Goal: Information Seeking & Learning: Learn about a topic

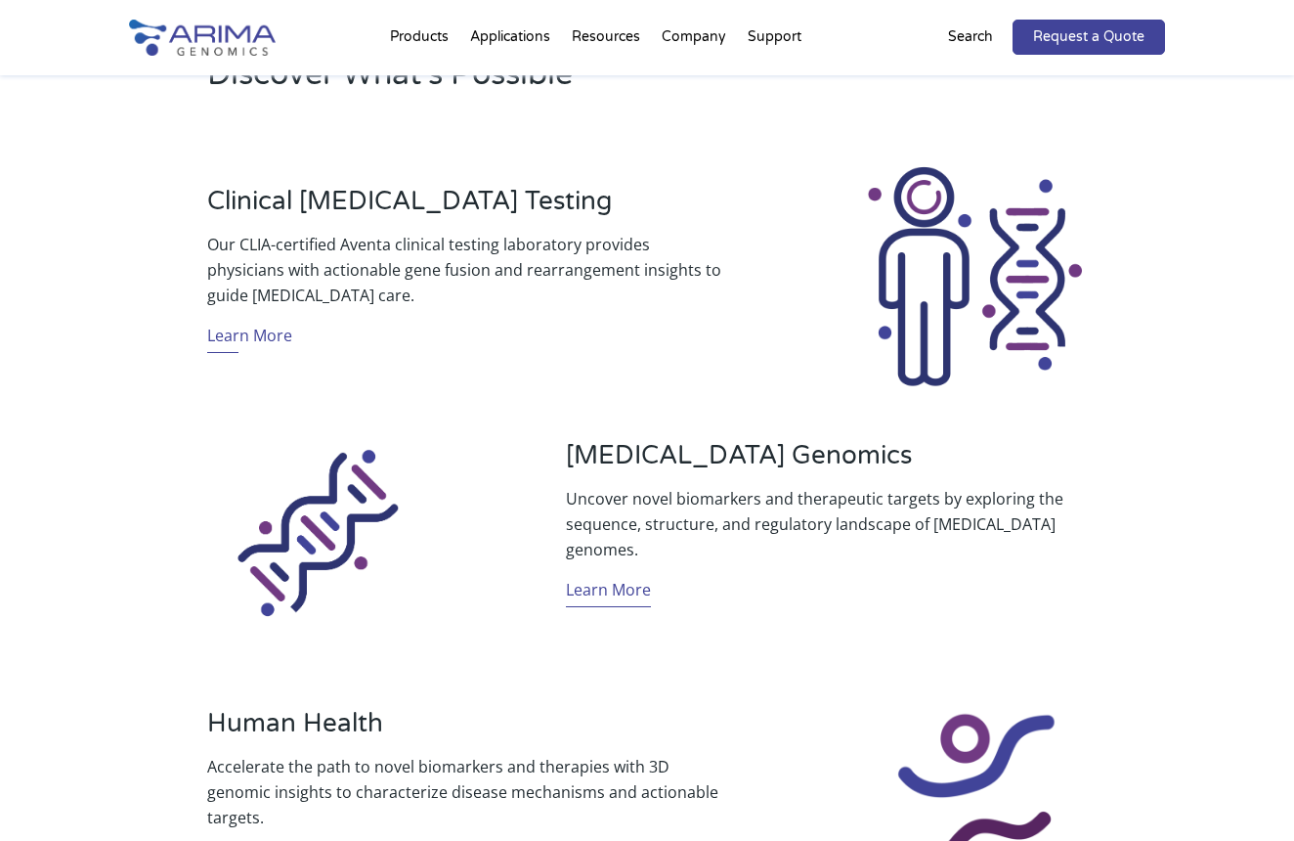
click at [631, 581] on link "Learn More" at bounding box center [608, 592] width 85 height 30
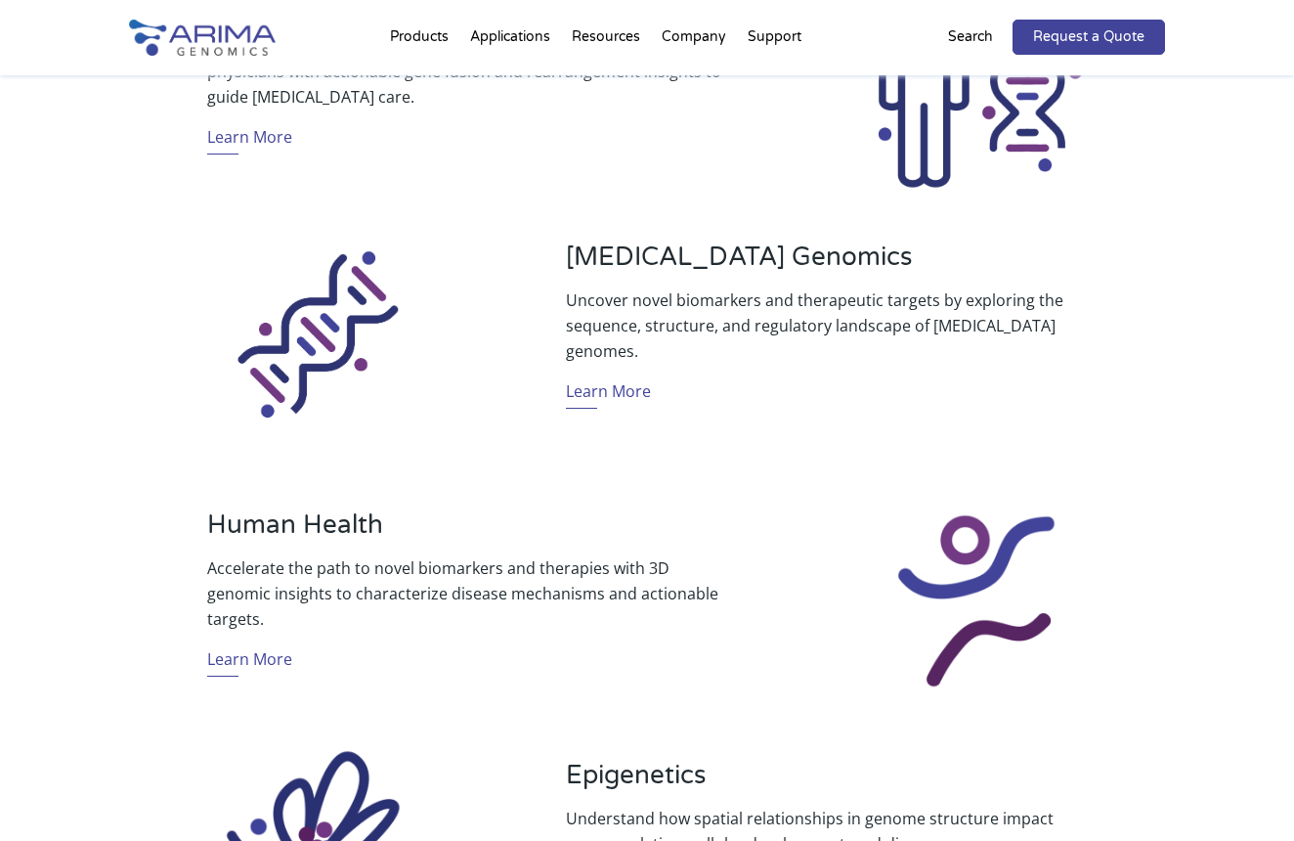
scroll to position [1048, 0]
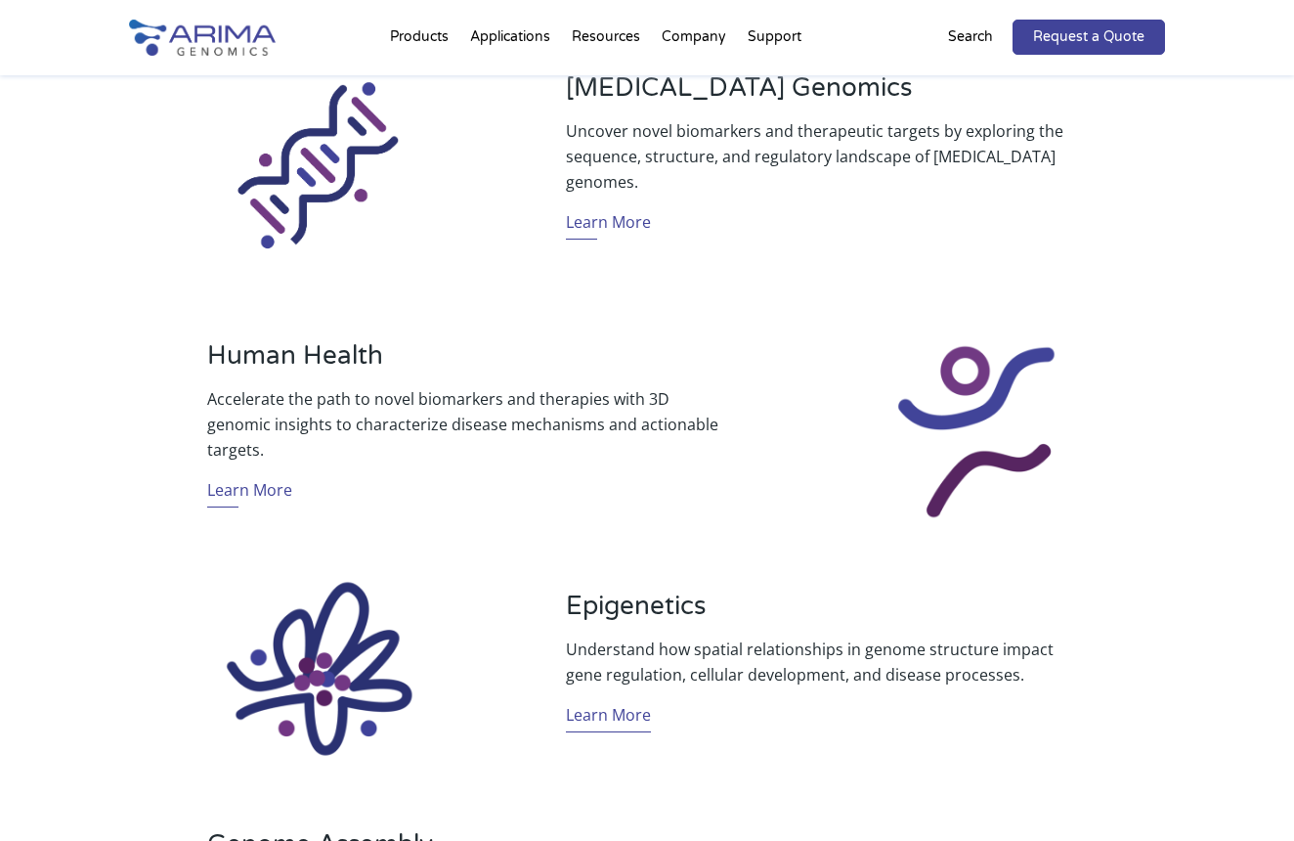
click at [625, 712] on link "Learn More" at bounding box center [608, 717] width 85 height 30
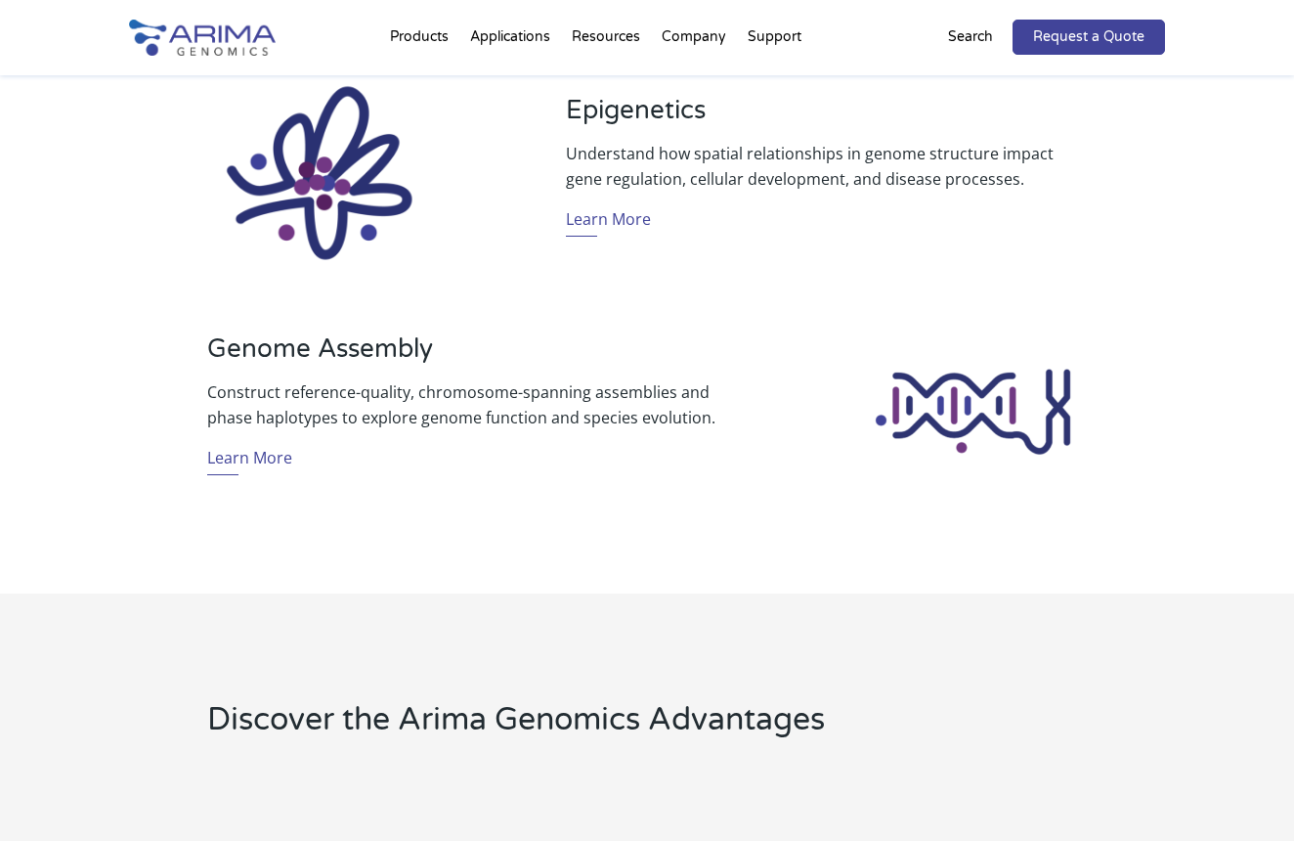
scroll to position [1679, 0]
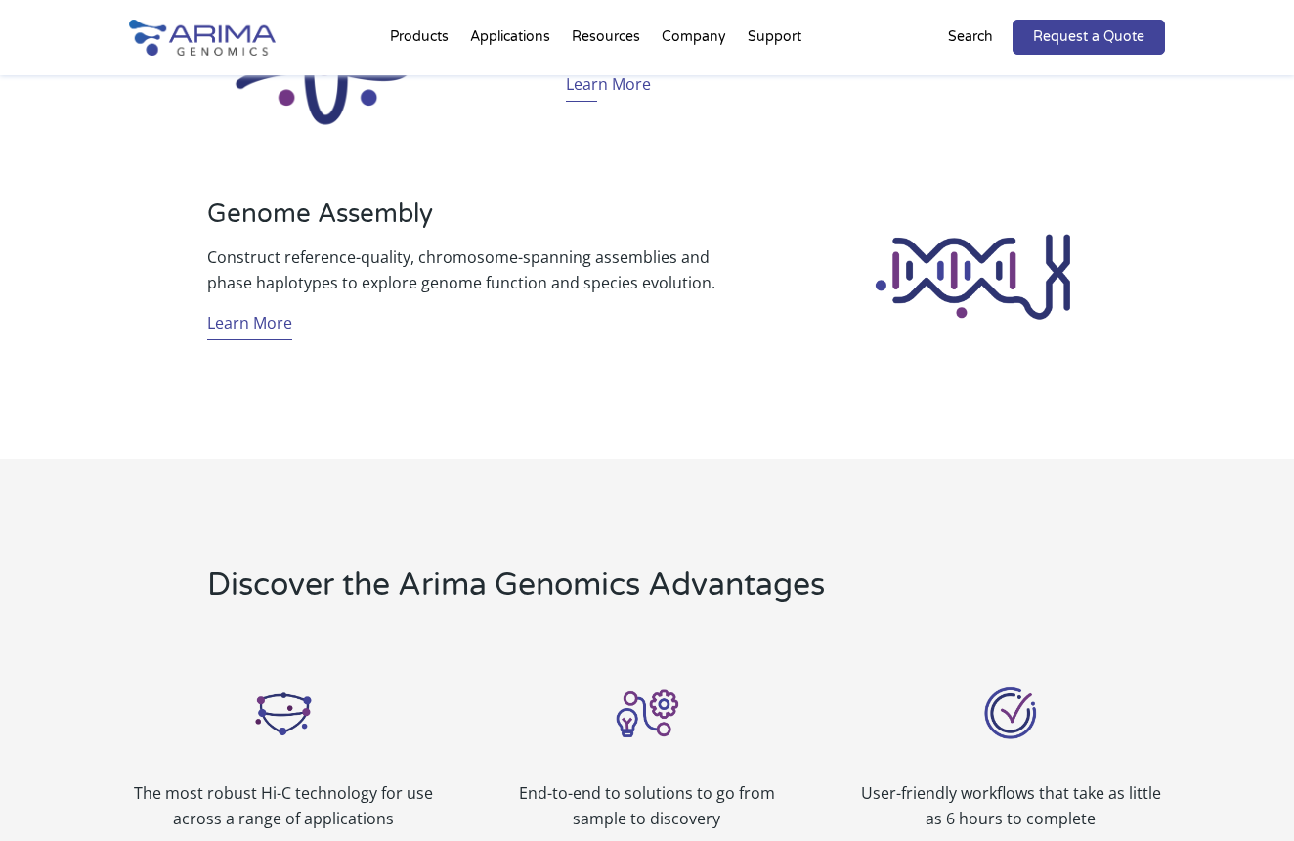
click at [276, 330] on link "Learn More" at bounding box center [249, 325] width 85 height 30
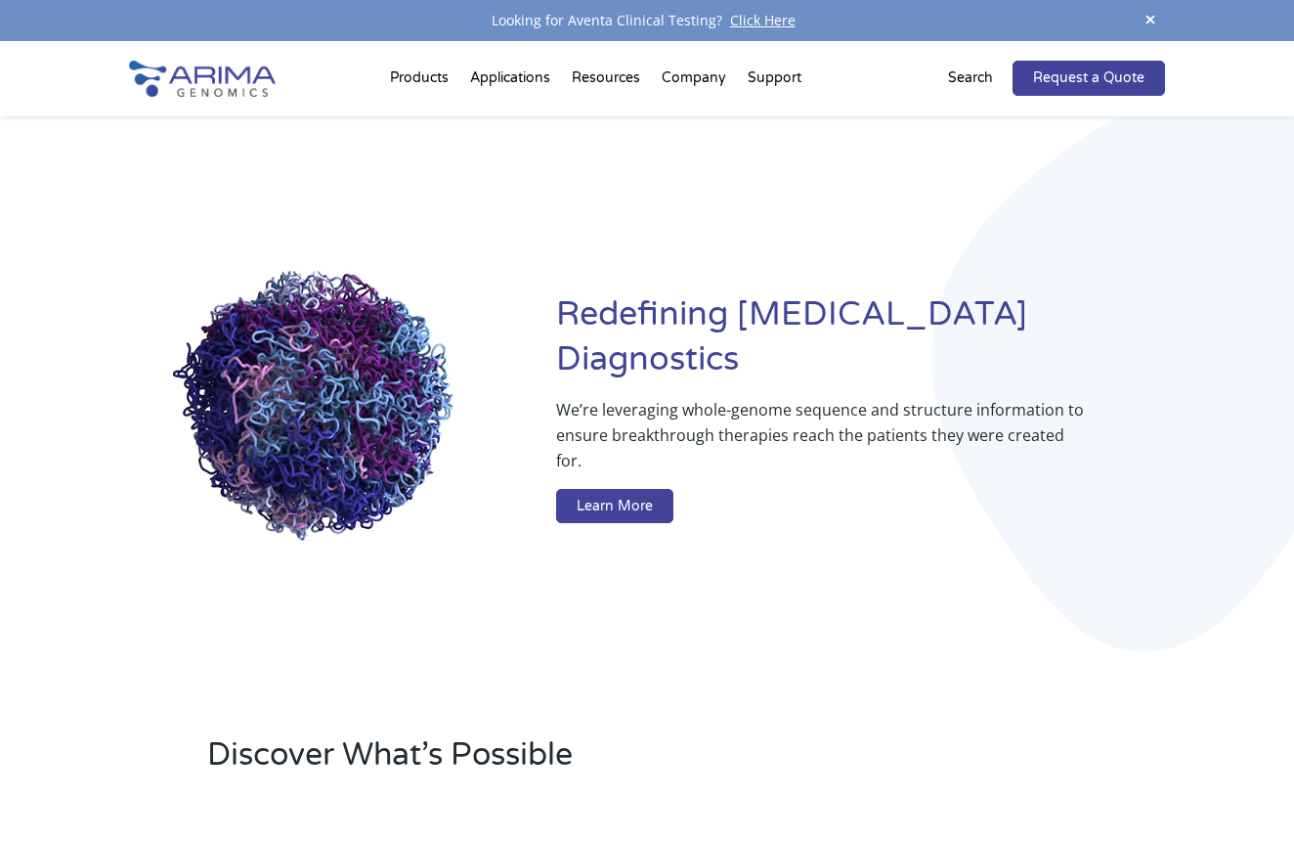
scroll to position [0, 0]
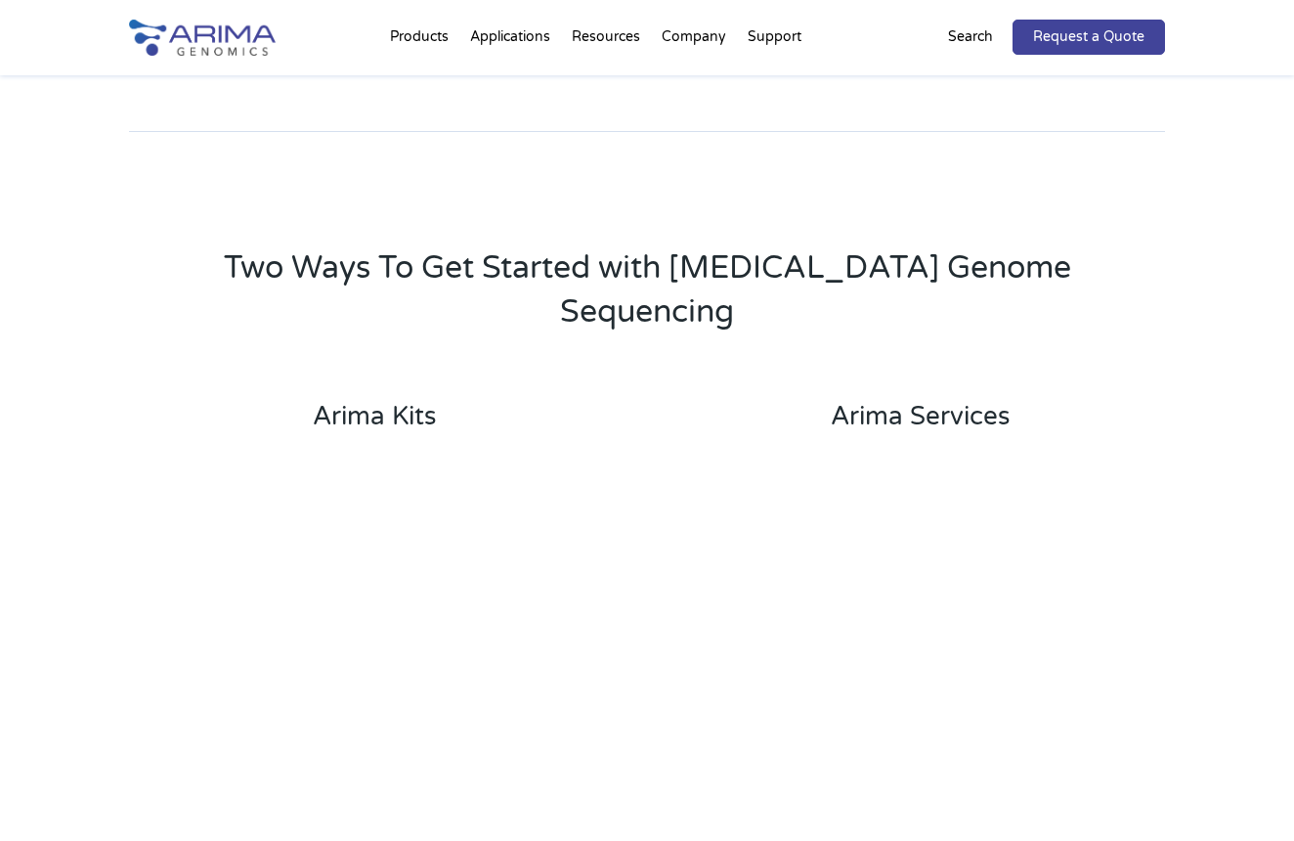
scroll to position [3795, 0]
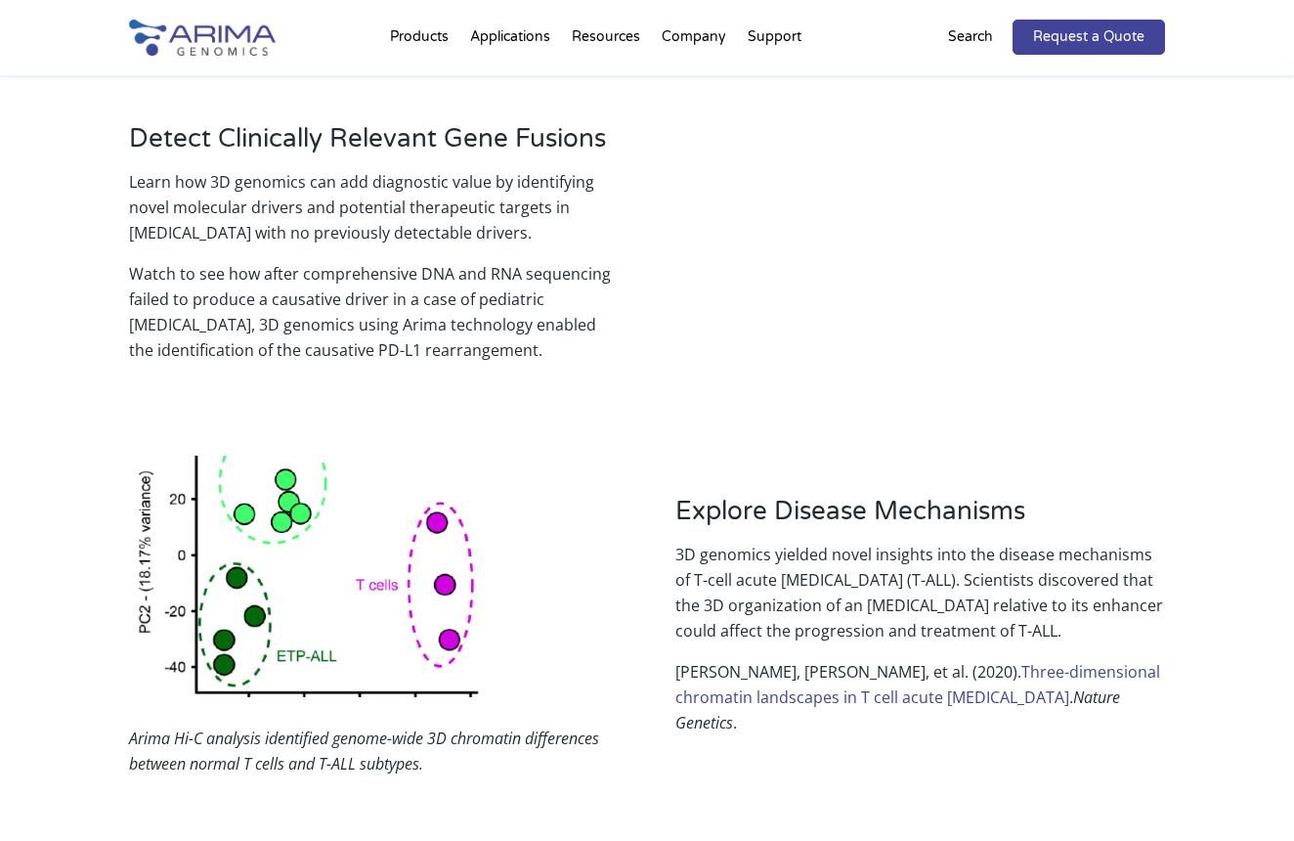
scroll to position [2133, 0]
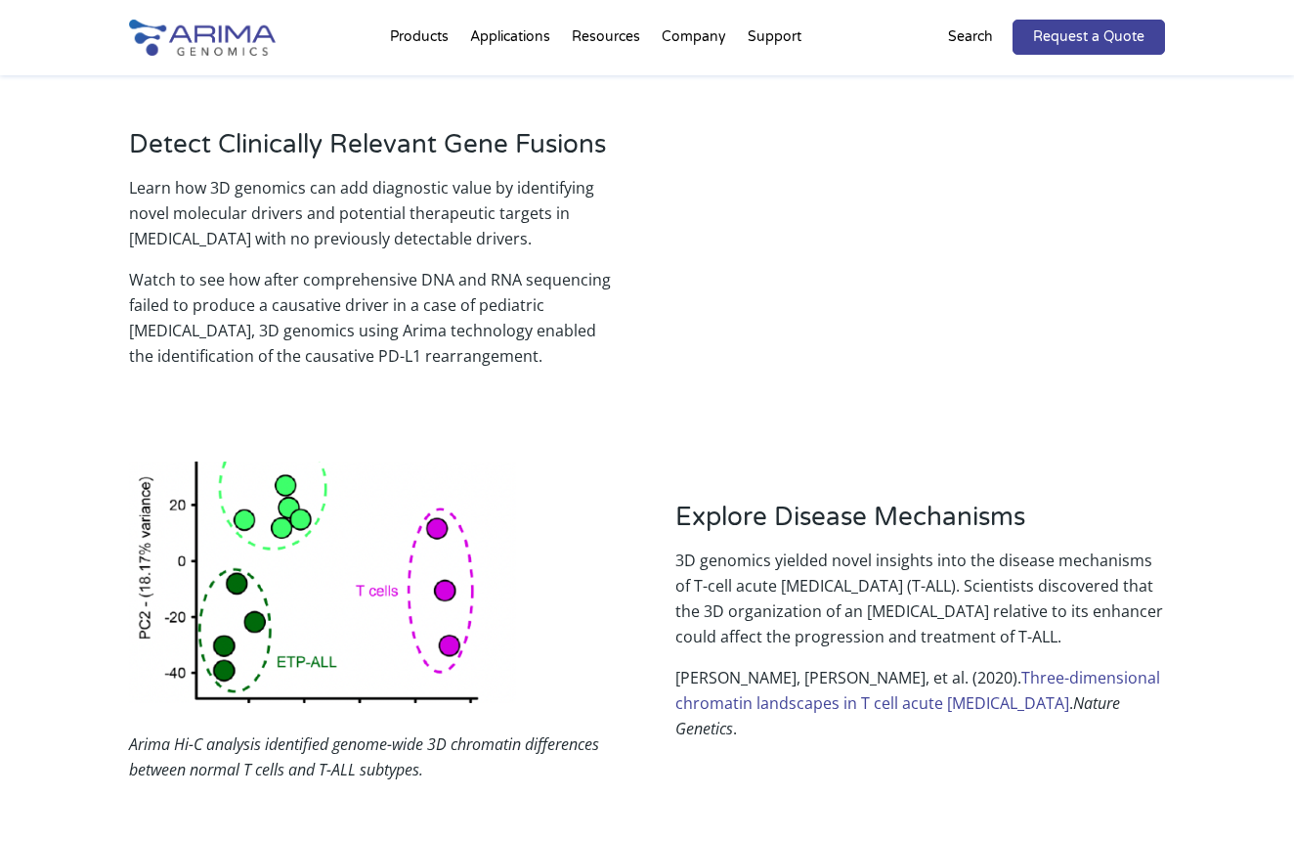
click at [891, 667] on link "Three-dimensional chromatin landscapes in T cell acute lymphoblastic leukemia" at bounding box center [918, 690] width 485 height 47
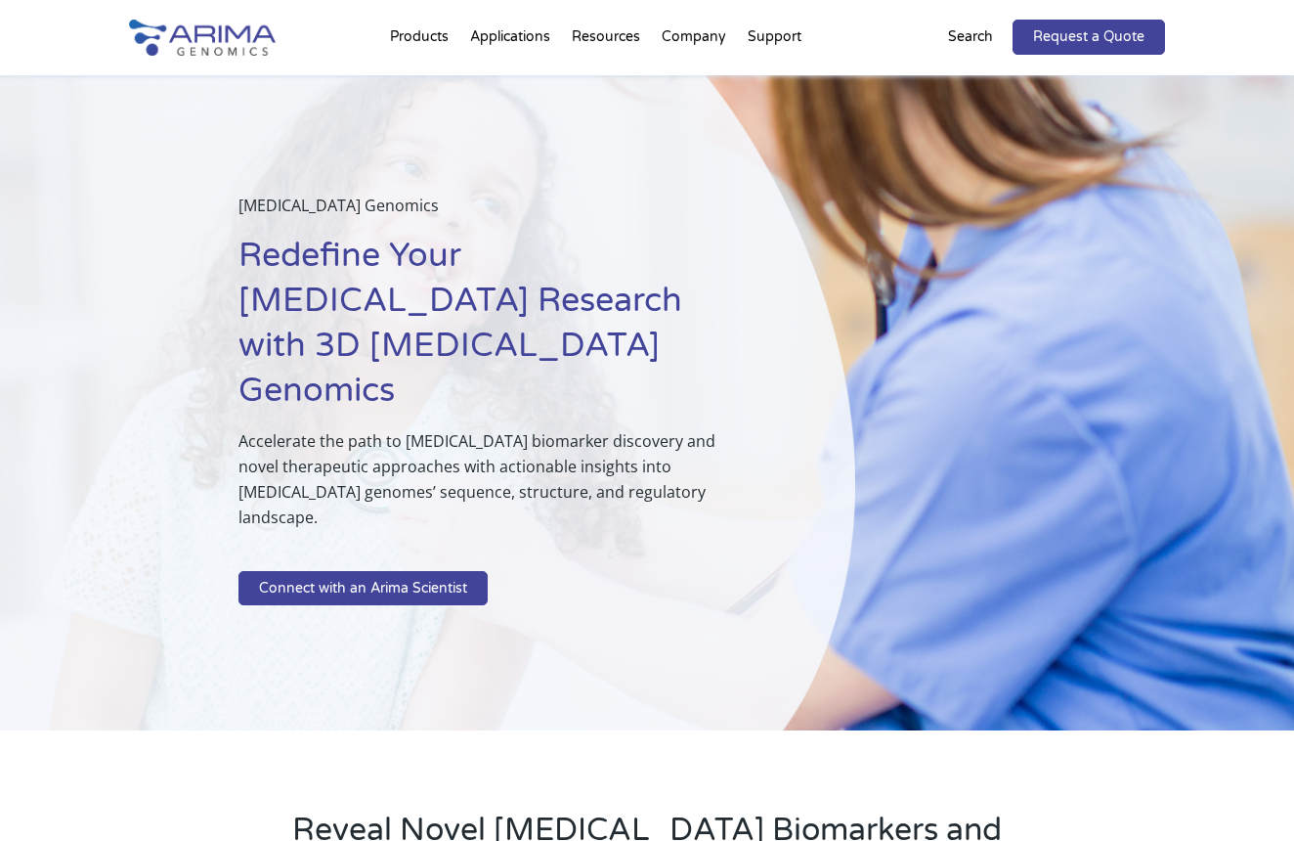
scroll to position [0, 0]
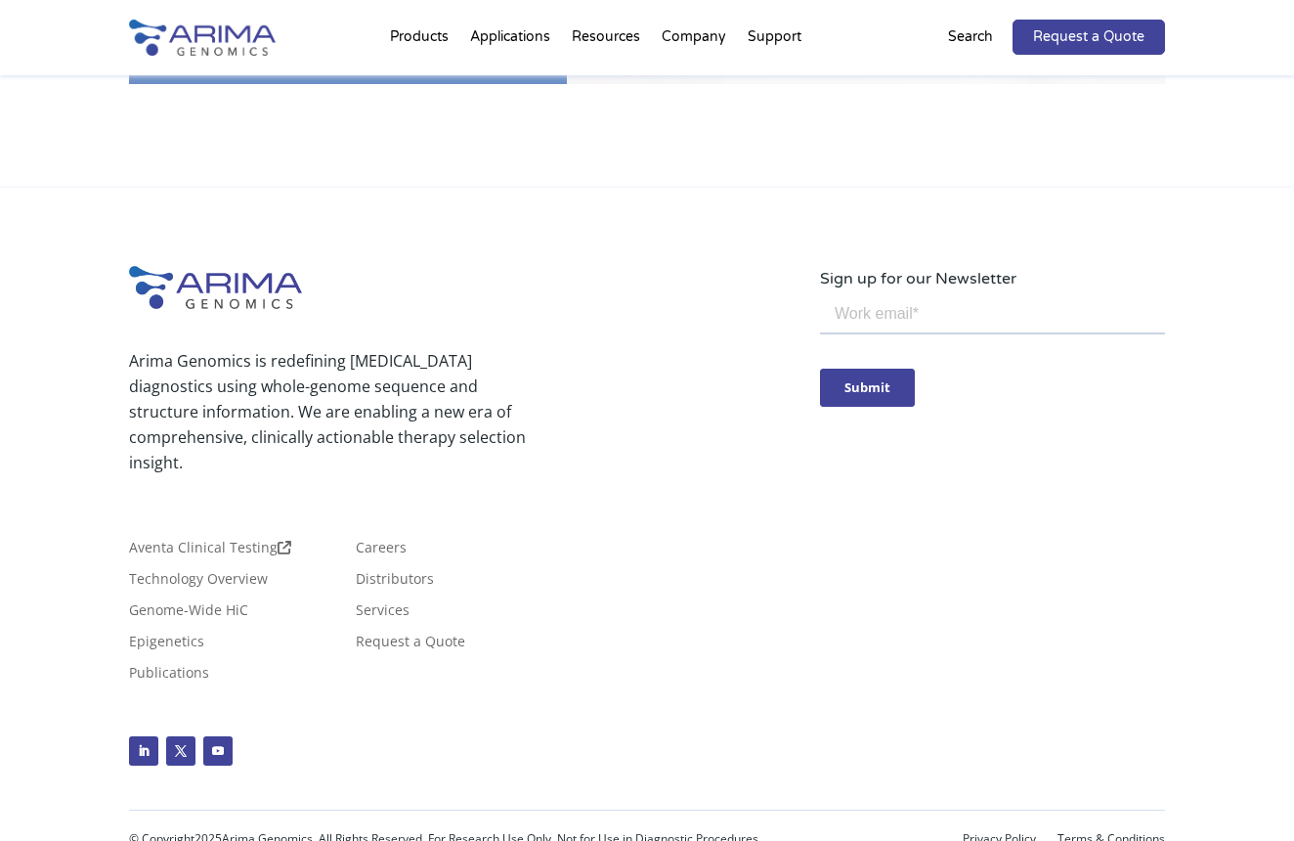
scroll to position [4035, 0]
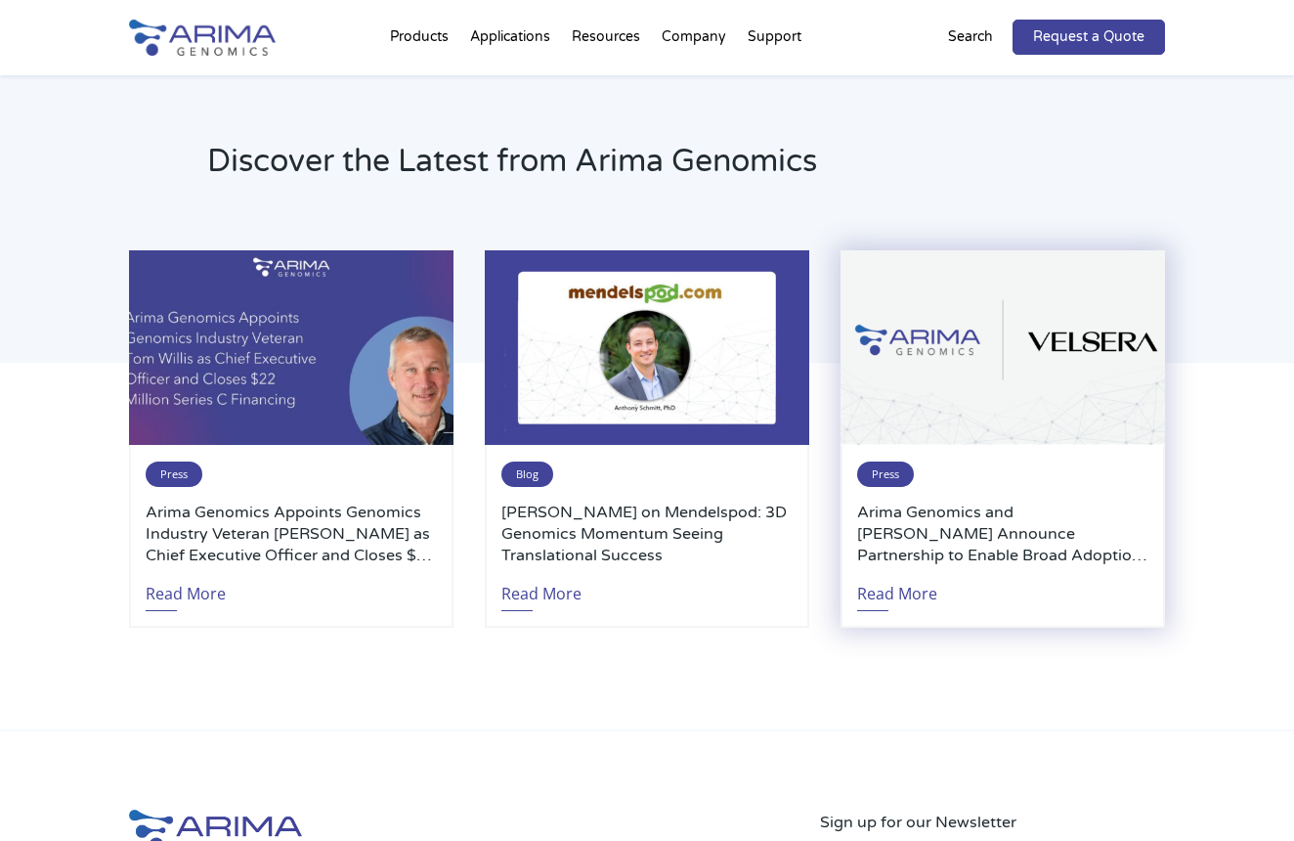
scroll to position [4029, 0]
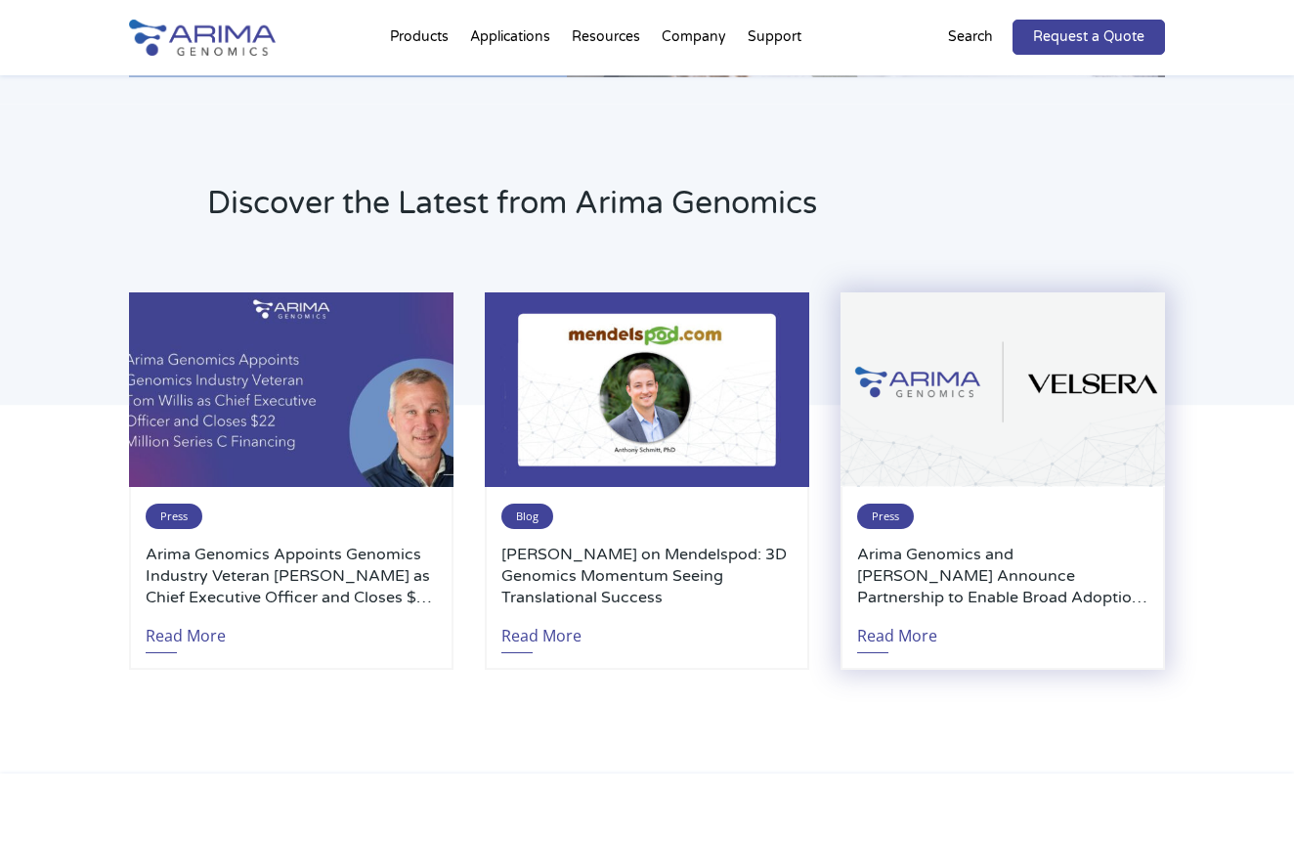
click at [908, 556] on h3 "Arima Genomics and [PERSON_NAME] Announce Partnership to Enable Broad Adoption …" at bounding box center [1002, 576] width 291 height 65
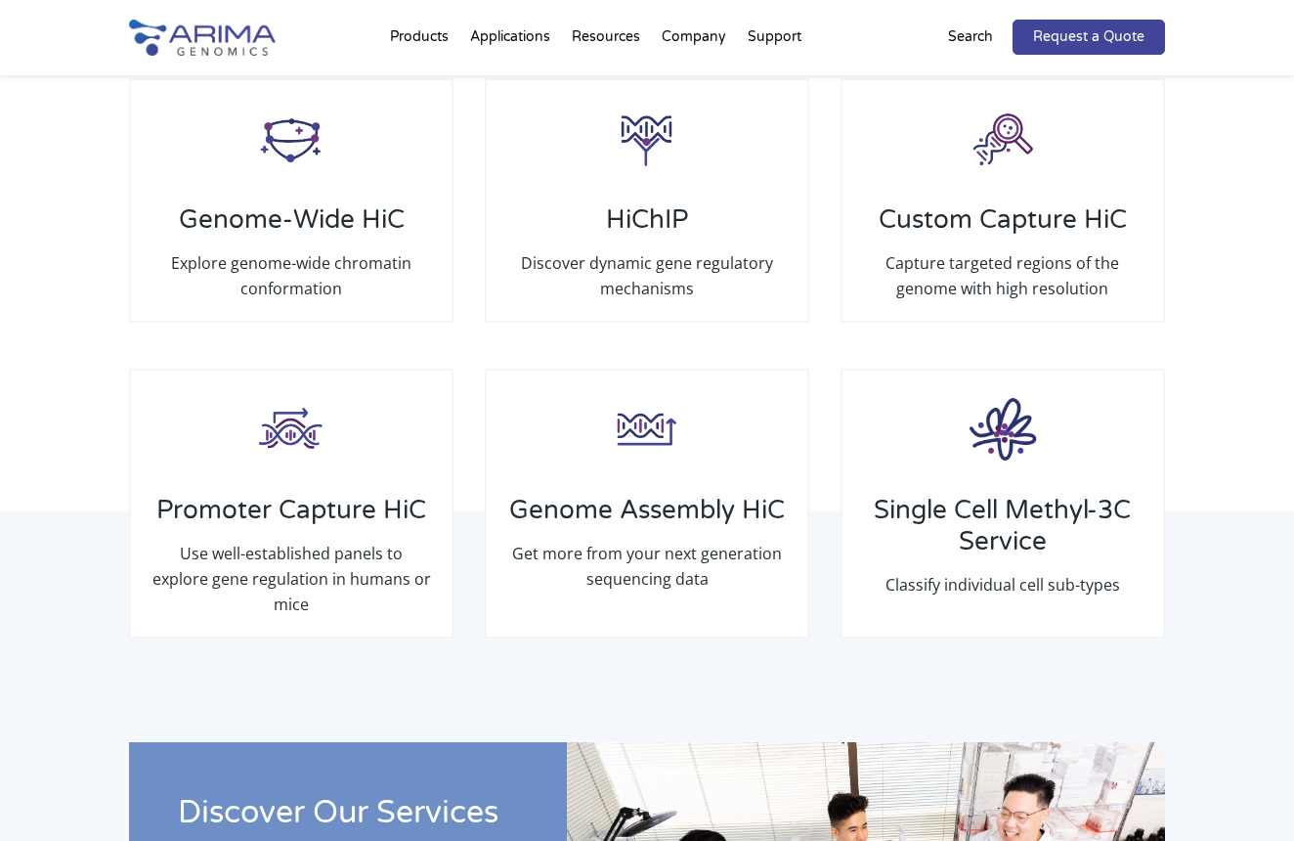
scroll to position [2648, 0]
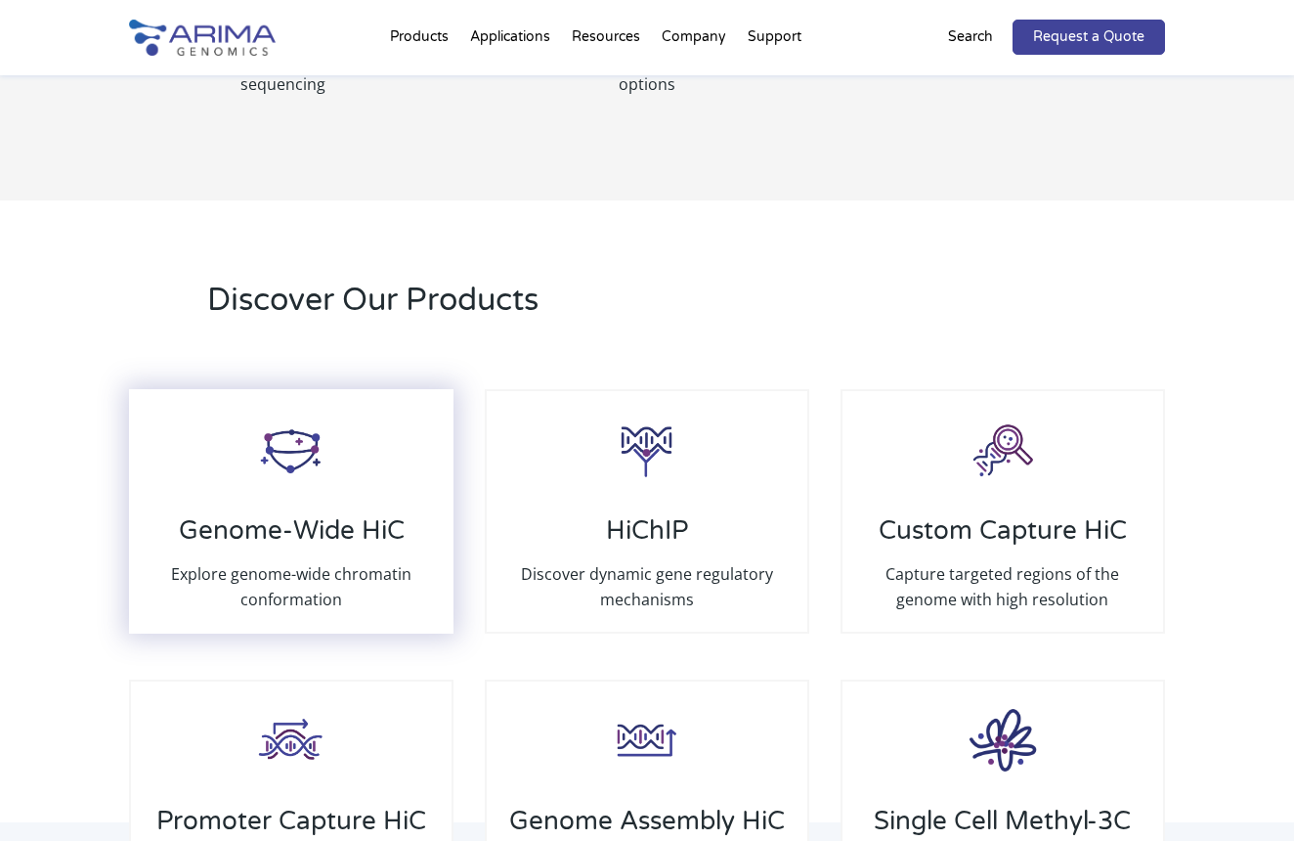
click at [293, 451] on img at bounding box center [291, 450] width 78 height 78
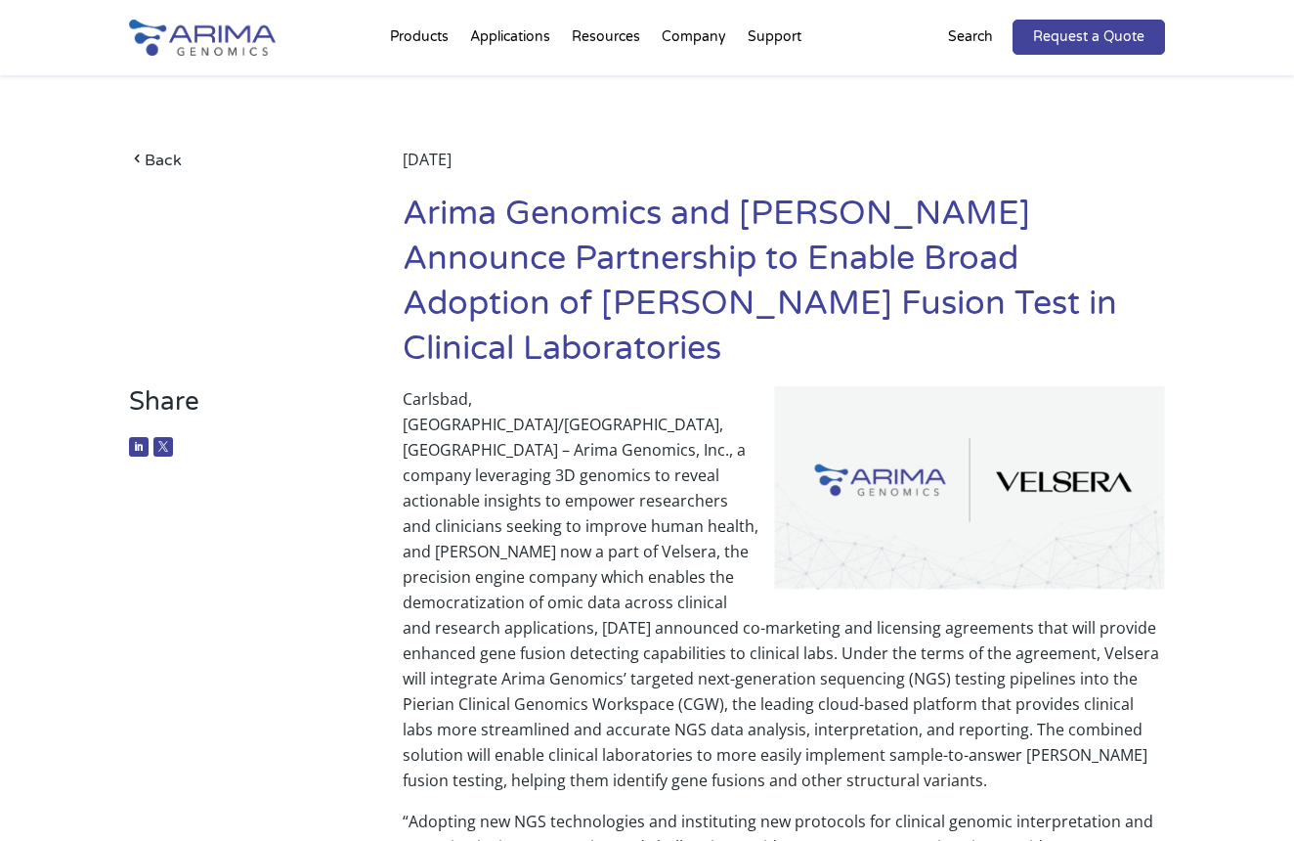
scroll to position [12, 0]
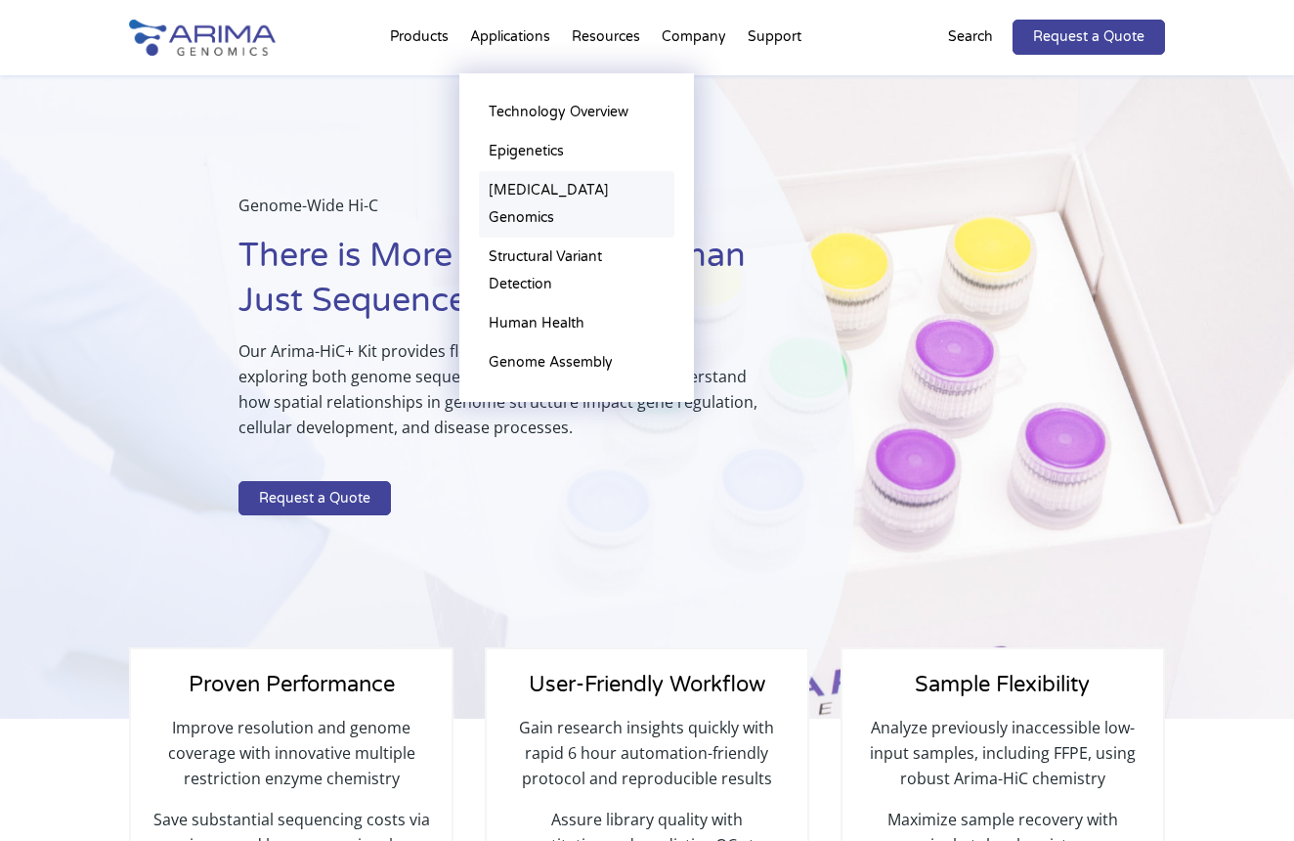
click at [570, 191] on link "[MEDICAL_DATA] Genomics" at bounding box center [577, 204] width 196 height 66
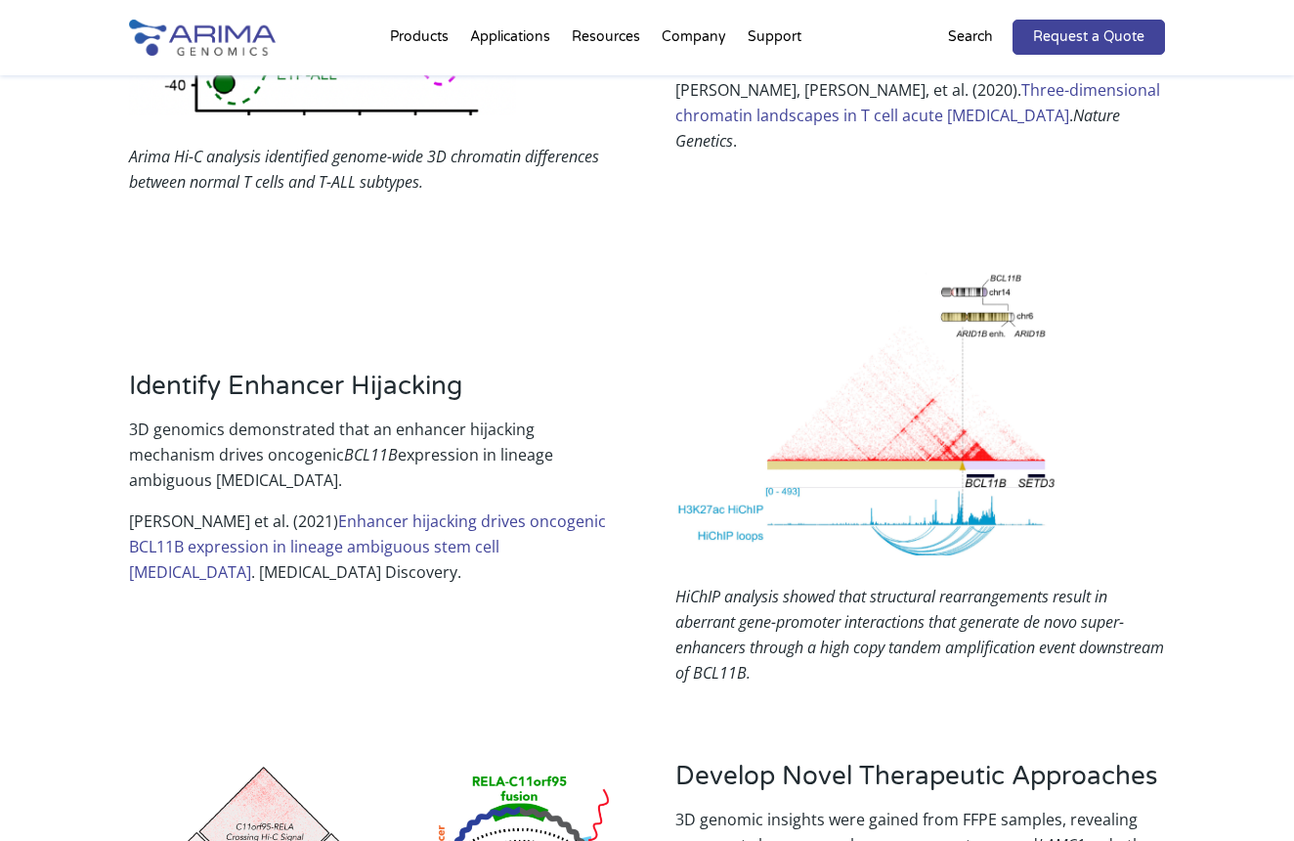
click at [524, 510] on link "Enhancer hijacking drives oncogenic BCL11B expression in lineage ambiguous stem…" at bounding box center [367, 546] width 477 height 72
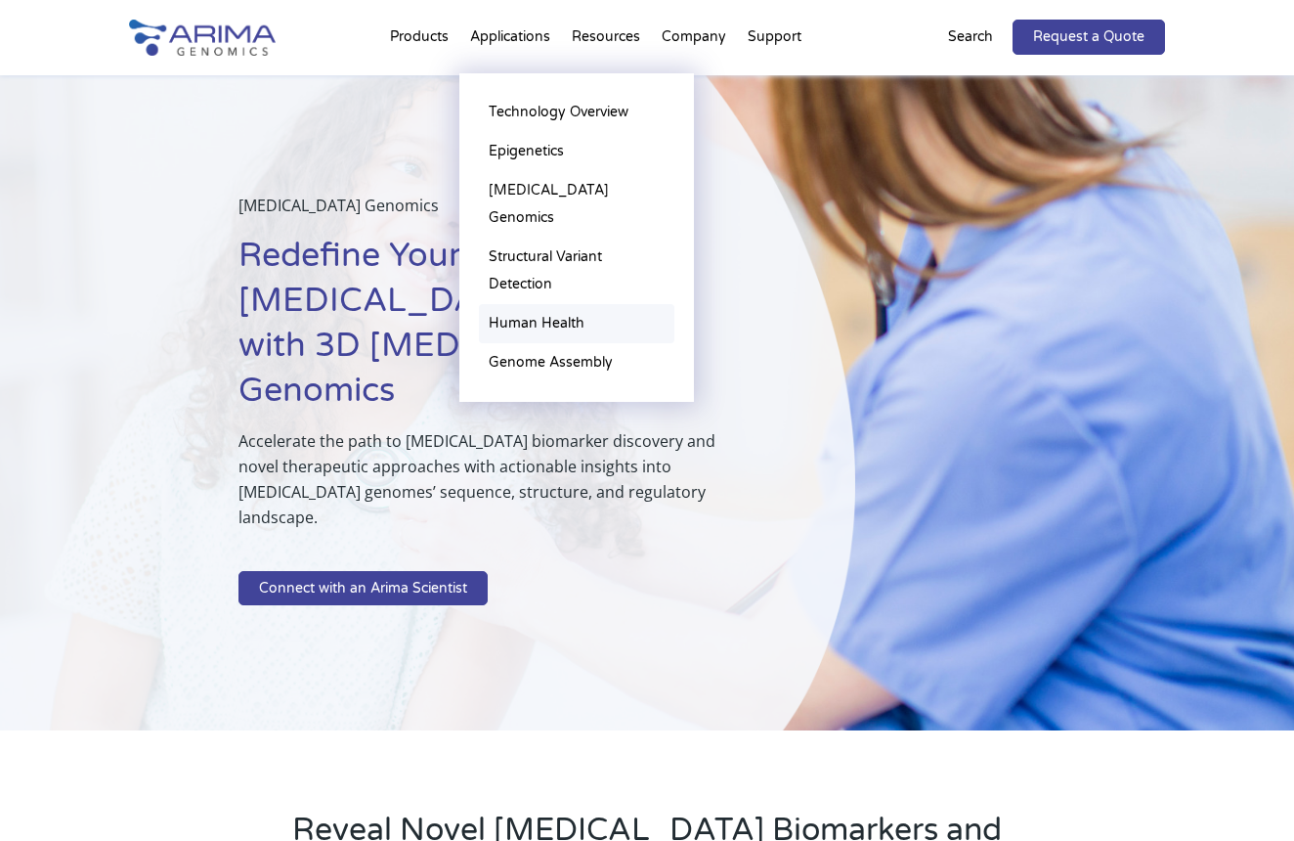
click at [550, 304] on link "Human Health" at bounding box center [577, 323] width 196 height 39
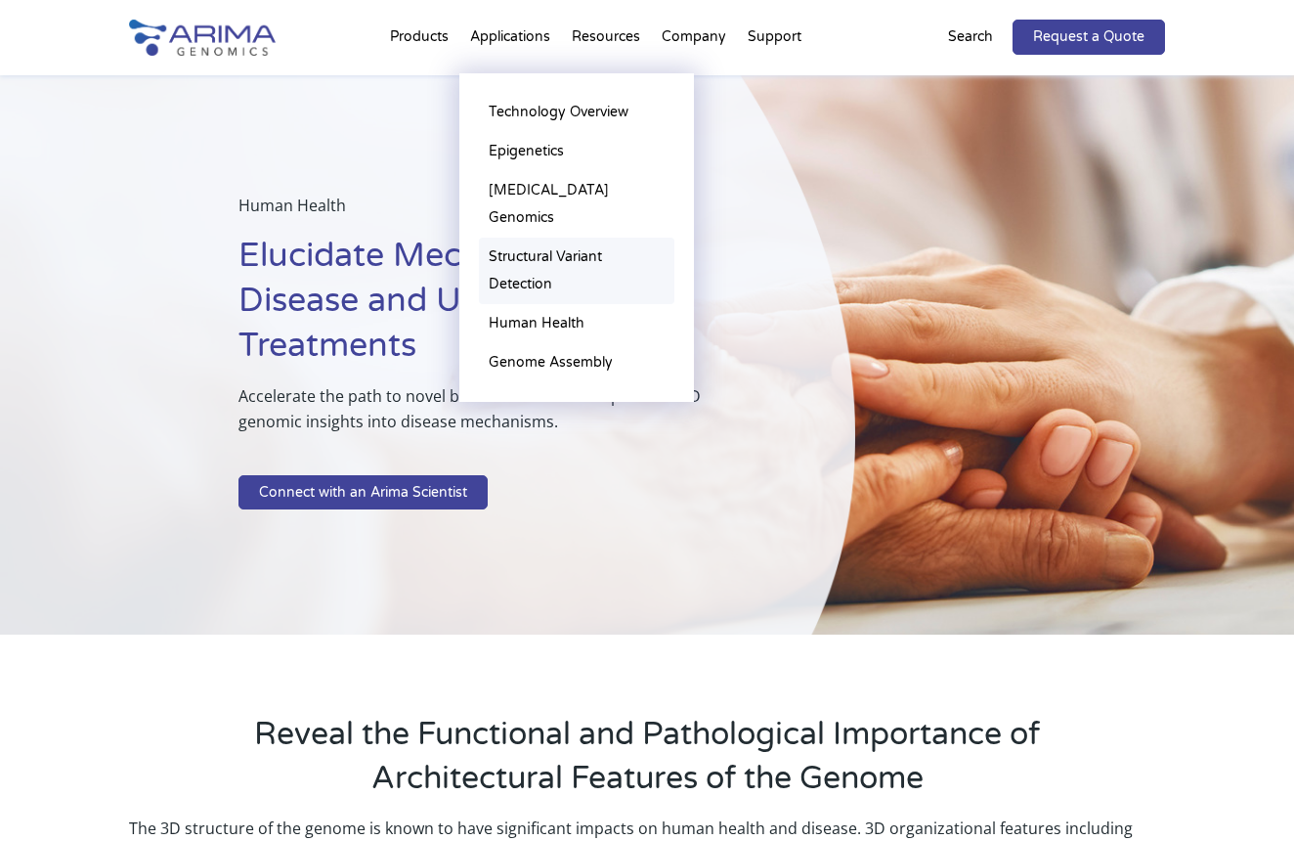
click at [539, 238] on link "Structural Variant Detection" at bounding box center [577, 271] width 196 height 66
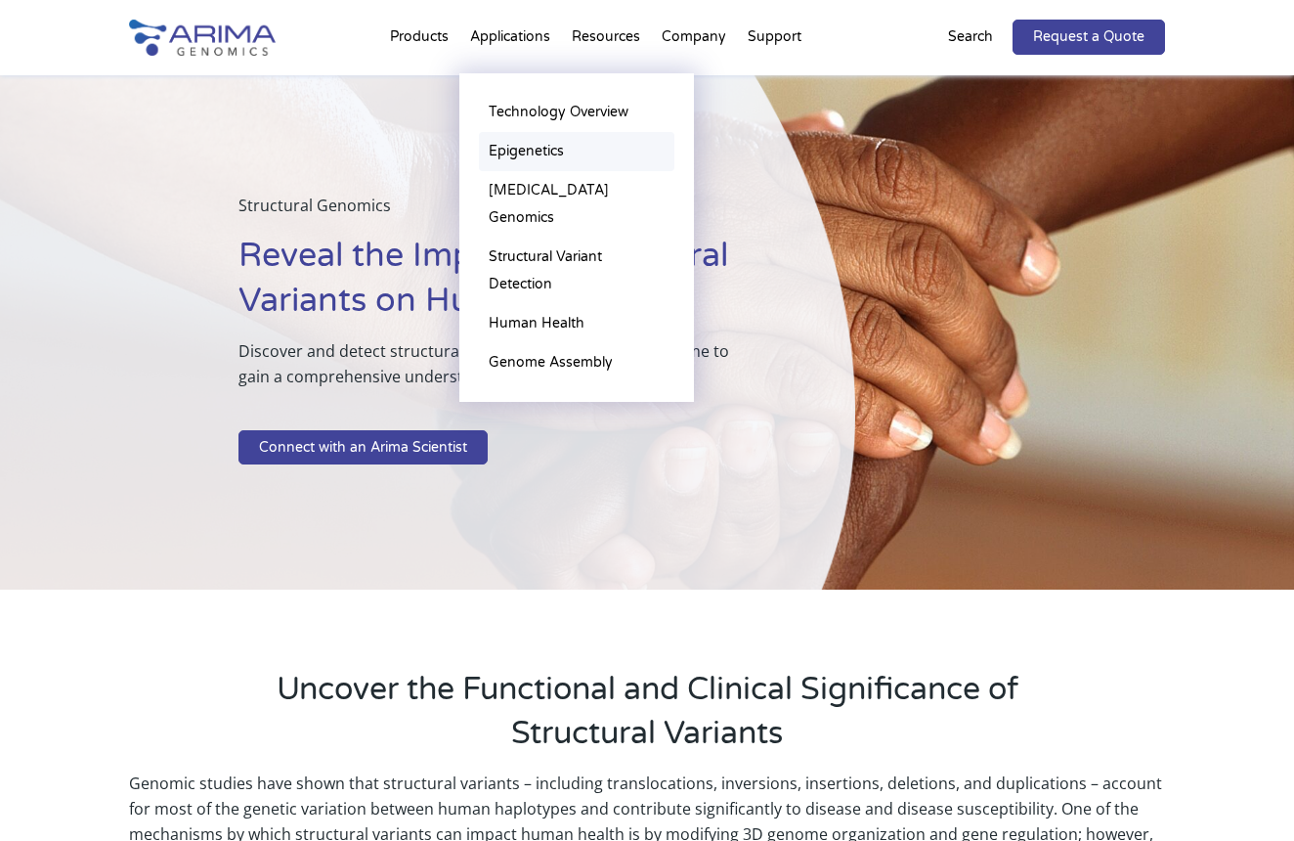
click at [545, 150] on link "Epigenetics" at bounding box center [577, 151] width 196 height 39
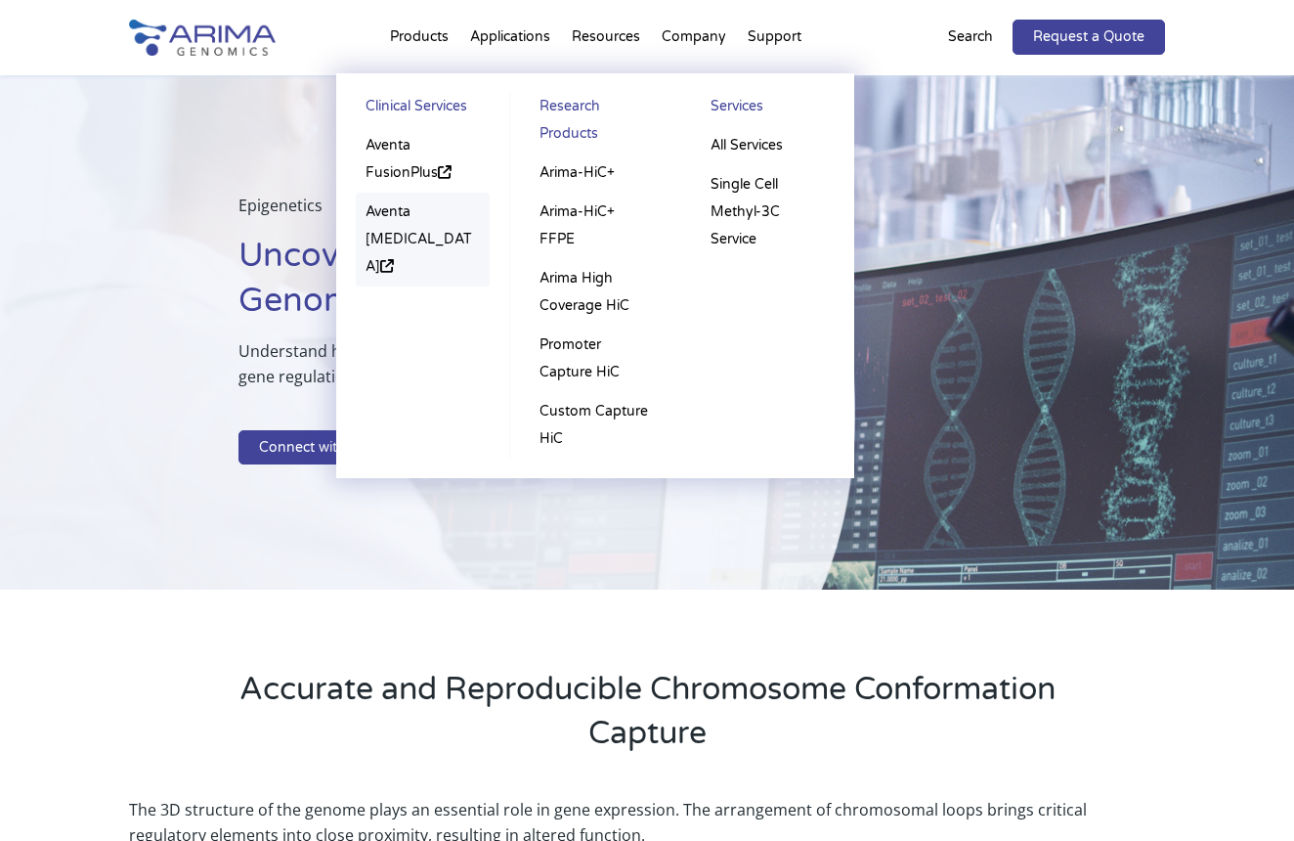
click at [430, 238] on link "Aventa [MEDICAL_DATA]" at bounding box center [423, 240] width 134 height 94
click at [588, 196] on link "Arima-HiC+ FFPE" at bounding box center [596, 226] width 133 height 66
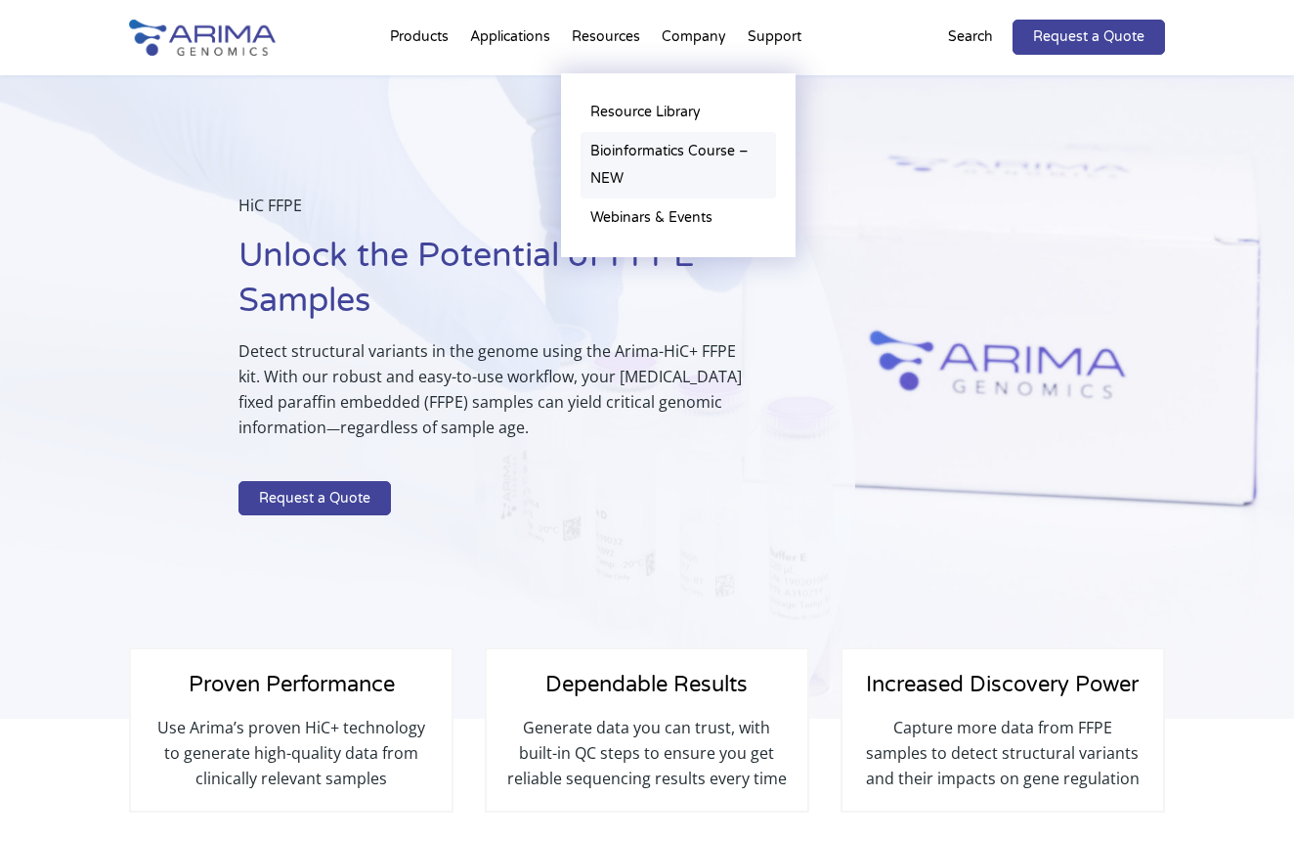
click at [634, 149] on link "Bioinformatics Course – NEW" at bounding box center [679, 165] width 196 height 66
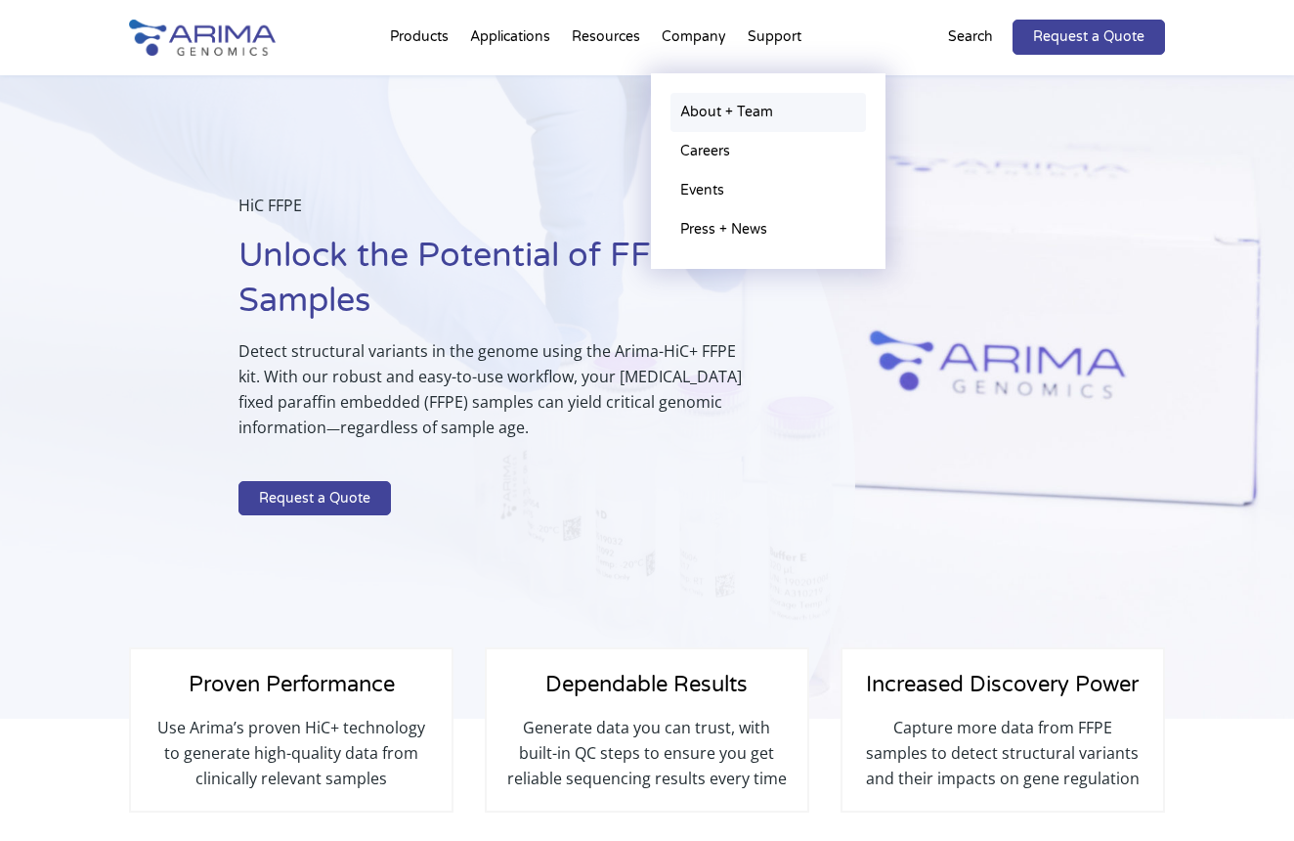
click at [747, 108] on link "About + Team" at bounding box center [769, 112] width 196 height 39
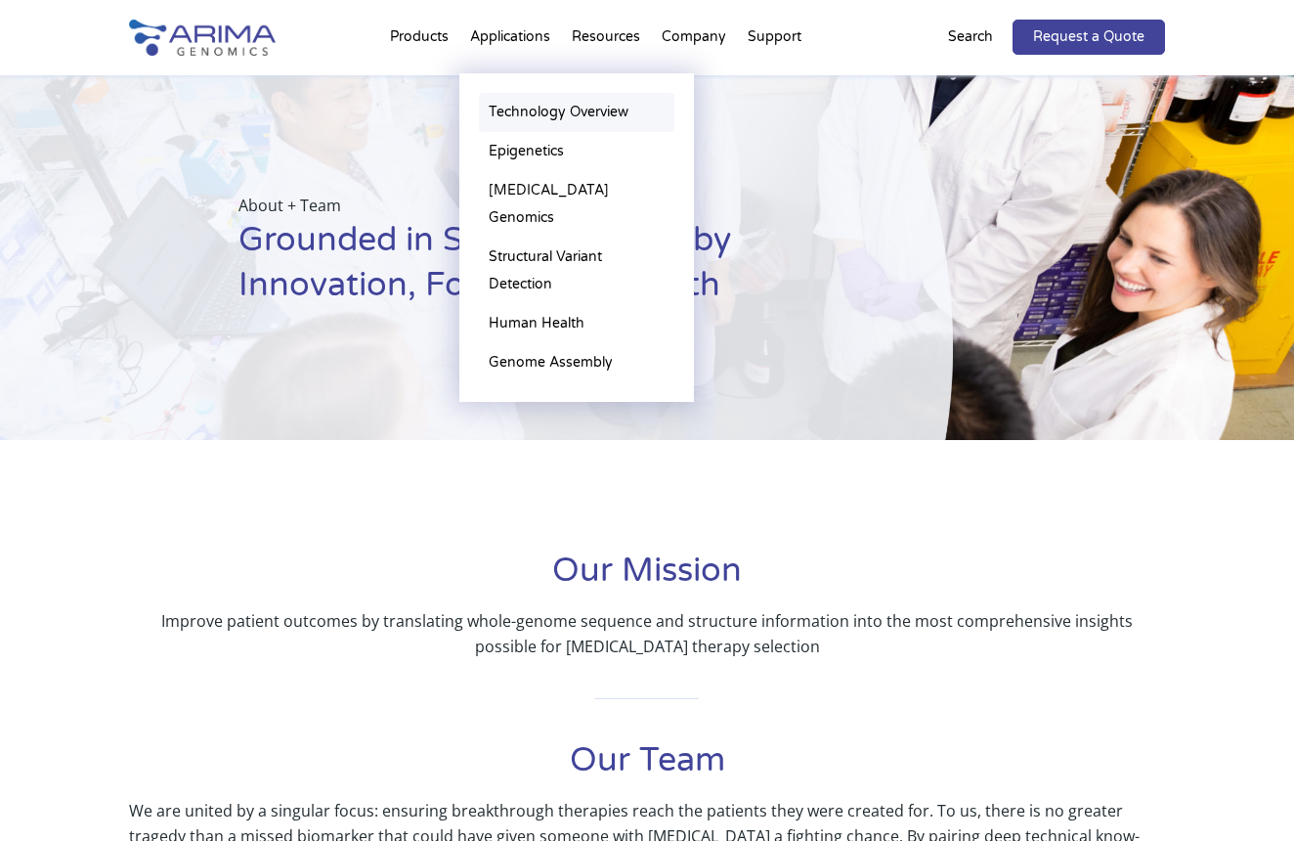
click at [538, 118] on link "Technology Overview" at bounding box center [577, 112] width 196 height 39
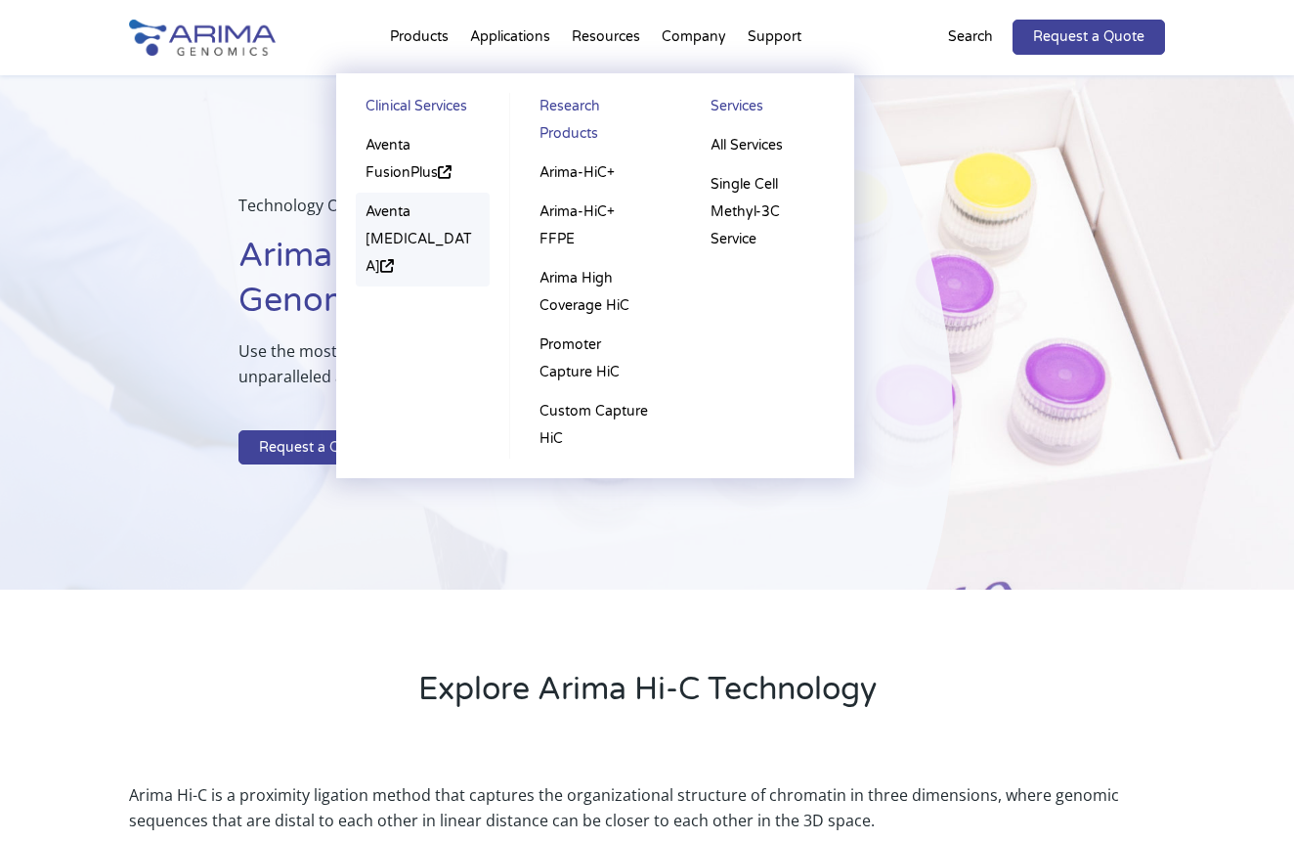
click at [389, 217] on link "Aventa [MEDICAL_DATA]" at bounding box center [423, 240] width 134 height 94
